Goal: Check status: Check status

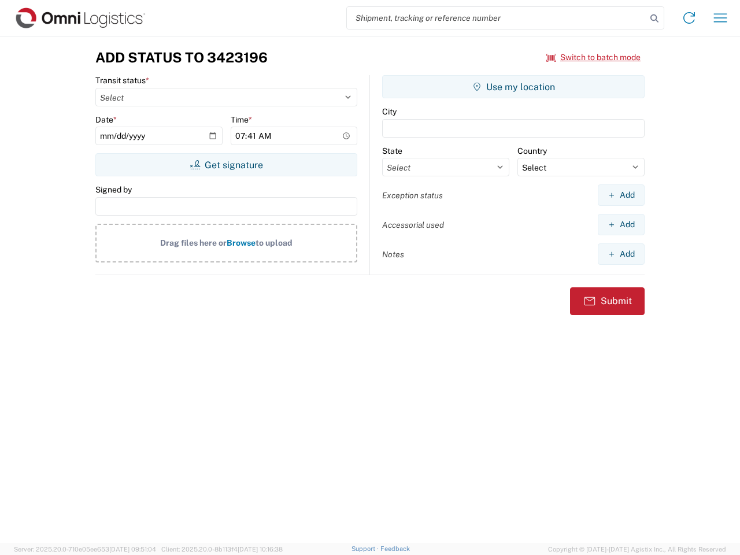
click at [496, 18] on input "search" at bounding box center [496, 18] width 299 height 22
click at [654, 18] on icon at bounding box center [654, 18] width 16 height 16
click at [689, 18] on icon at bounding box center [689, 18] width 18 height 18
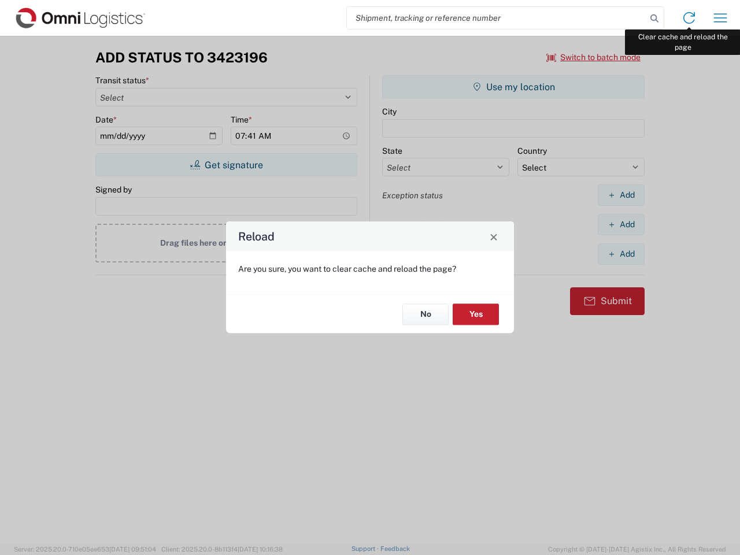
click at [720, 18] on div "Reload Are you sure, you want to clear cache and reload the page? No Yes" at bounding box center [370, 277] width 740 height 555
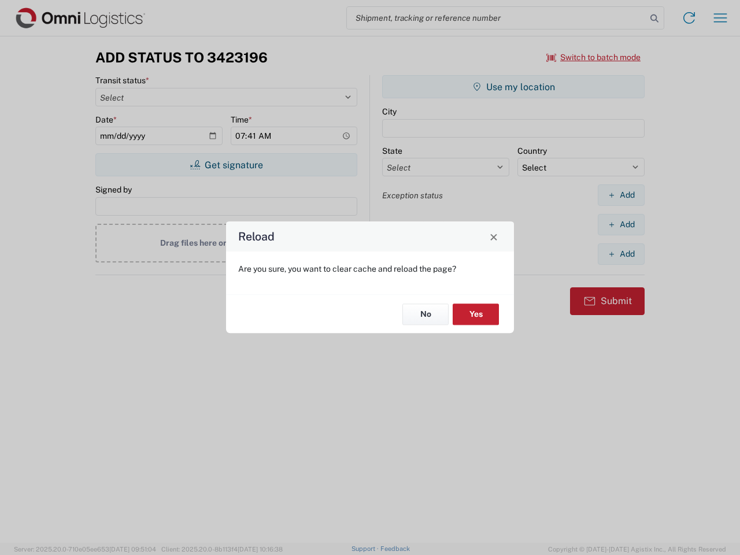
click at [593, 57] on div "Reload Are you sure, you want to clear cache and reload the page? No Yes" at bounding box center [370, 277] width 740 height 555
click at [226, 165] on div "Reload Are you sure, you want to clear cache and reload the page? No Yes" at bounding box center [370, 277] width 740 height 555
click at [513, 87] on div "Reload Are you sure, you want to clear cache and reload the page? No Yes" at bounding box center [370, 277] width 740 height 555
click at [621, 195] on div "Reload Are you sure, you want to clear cache and reload the page? No Yes" at bounding box center [370, 277] width 740 height 555
click at [621, 224] on div "Reload Are you sure, you want to clear cache and reload the page? No Yes" at bounding box center [370, 277] width 740 height 555
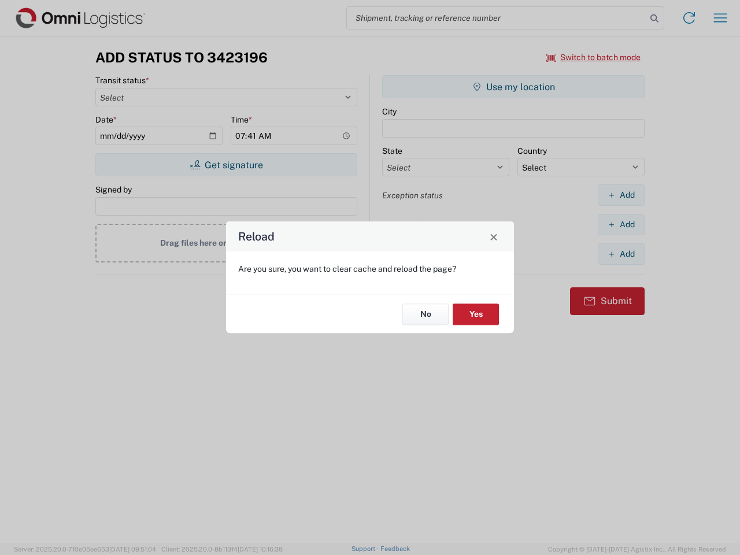
click at [621, 254] on div "Reload Are you sure, you want to clear cache and reload the page? No Yes" at bounding box center [370, 277] width 740 height 555
